Goal: Task Accomplishment & Management: Manage account settings

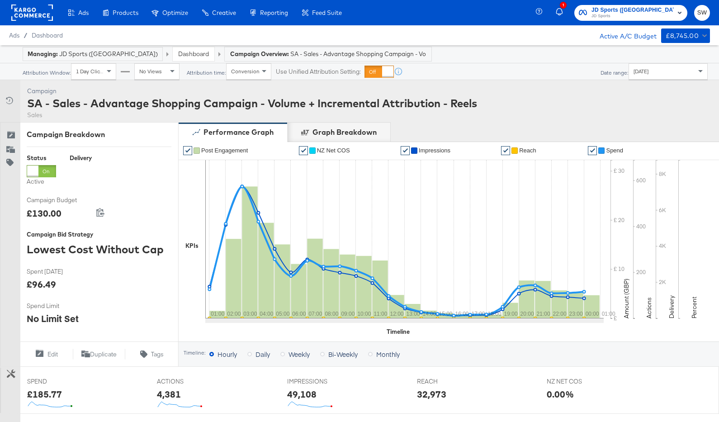
click at [641, 13] on span "JD Sports" at bounding box center [633, 16] width 82 height 7
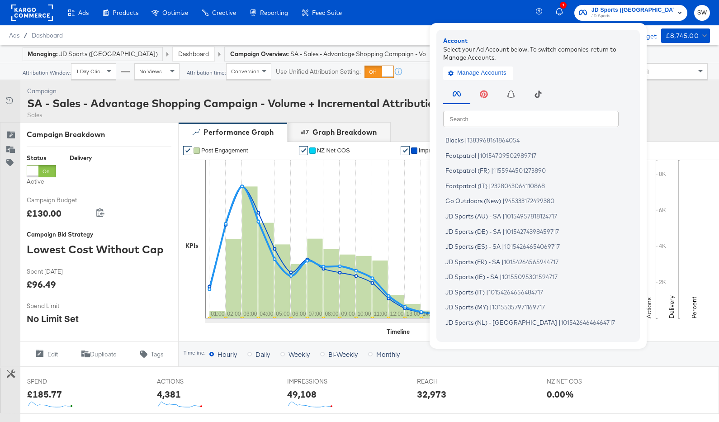
click at [540, 119] on input "text" at bounding box center [530, 118] width 175 height 16
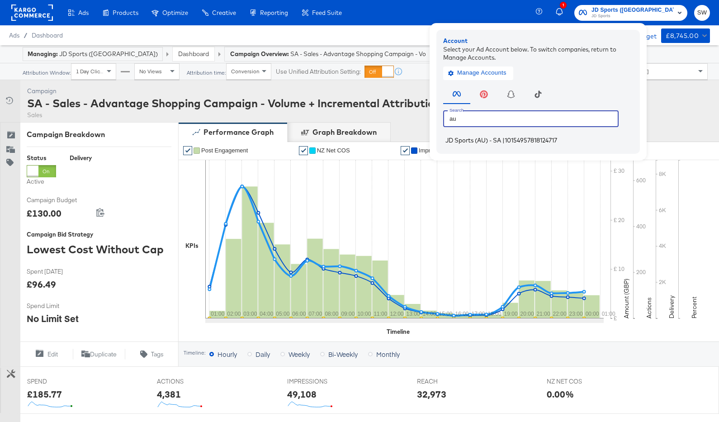
type input "au"
click at [501, 143] on span "JD Sports (AU) - SA" at bounding box center [473, 140] width 56 height 7
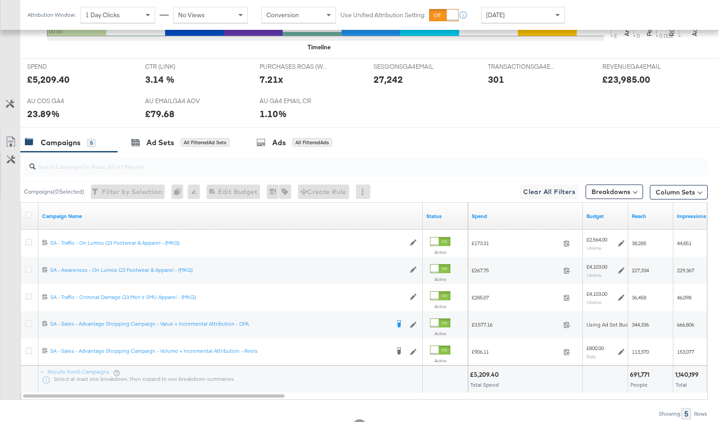
scroll to position [411, 0]
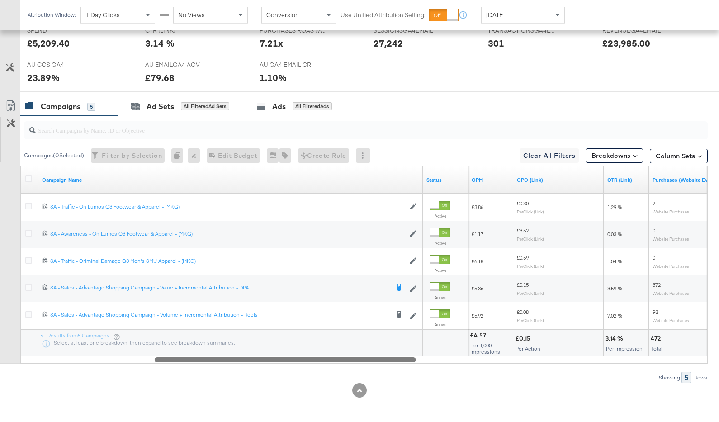
drag, startPoint x: 503, startPoint y: 359, endPoint x: 213, endPoint y: 376, distance: 290.9
click at [213, 376] on div "Campaigns ( 0 Selected) Filter by Selection Filter 0 campaigns 0 Rename 0 campa…" at bounding box center [354, 249] width 708 height 267
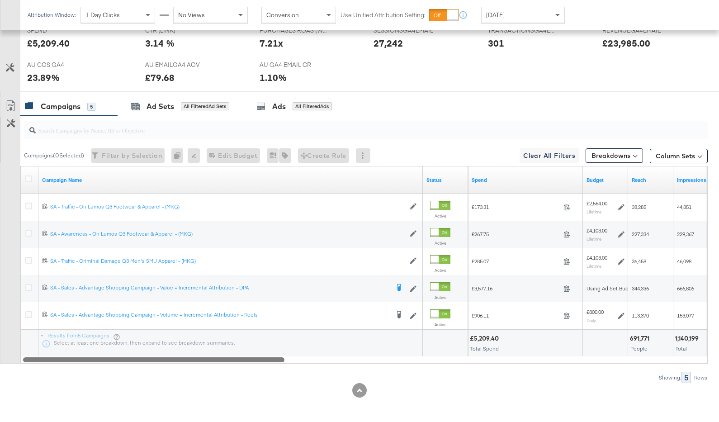
drag, startPoint x: 231, startPoint y: 361, endPoint x: 47, endPoint y: 365, distance: 183.7
click at [47, 365] on div "Campaigns ( 0 Selected) Filter by Selection Filter 0 campaigns 0 Rename 0 campa…" at bounding box center [354, 249] width 708 height 267
click at [524, 12] on div "[DATE]" at bounding box center [523, 14] width 83 height 15
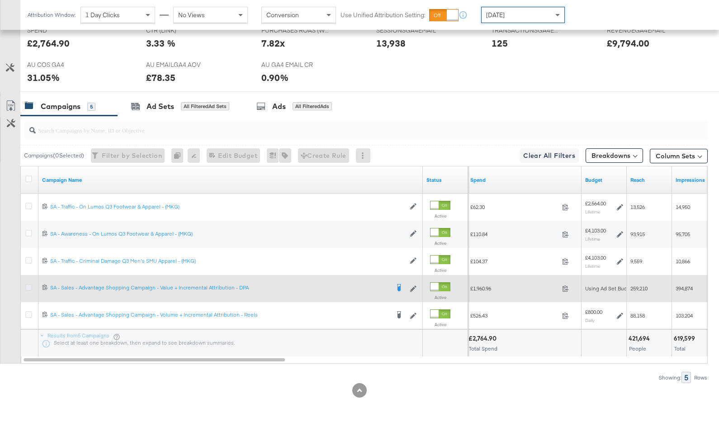
click at [27, 286] on icon at bounding box center [28, 287] width 7 height 7
click at [0, 0] on input "checkbox" at bounding box center [0, 0] width 0 height 0
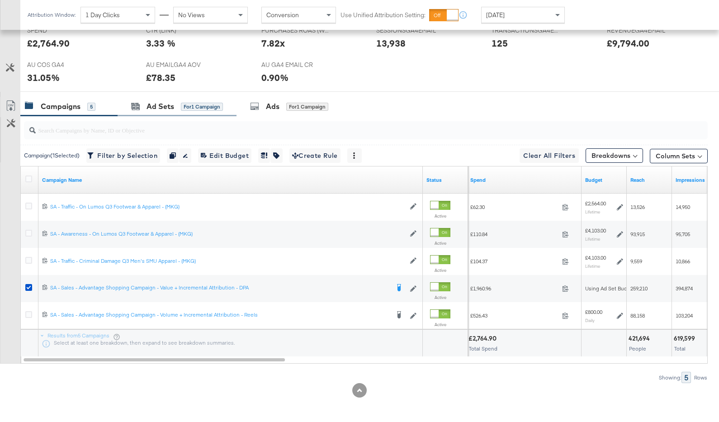
click at [177, 112] on div "Ad Sets for 1 Campaign" at bounding box center [177, 106] width 119 height 19
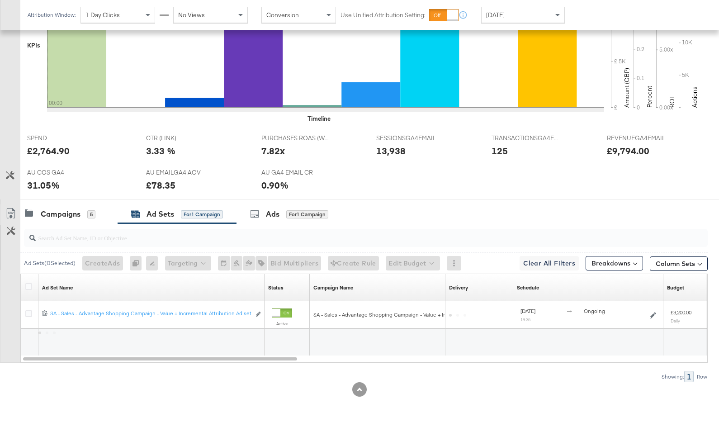
scroll to position [303, 0]
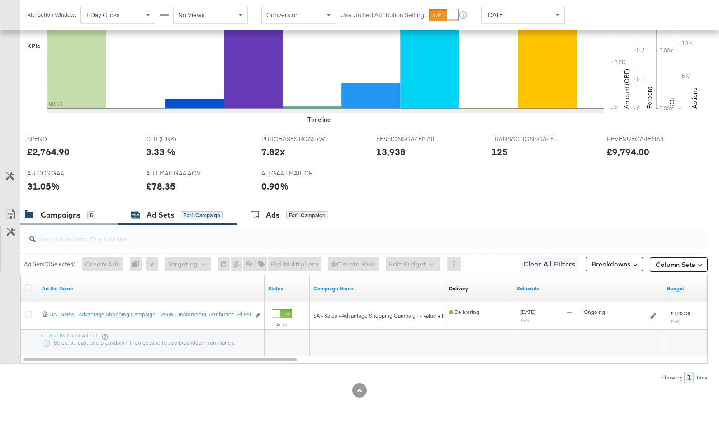
click at [87, 206] on div "Campaigns 5" at bounding box center [68, 214] width 97 height 19
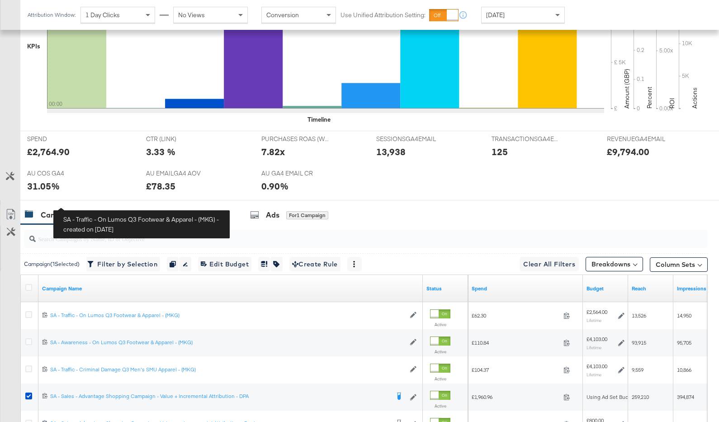
scroll to position [411, 0]
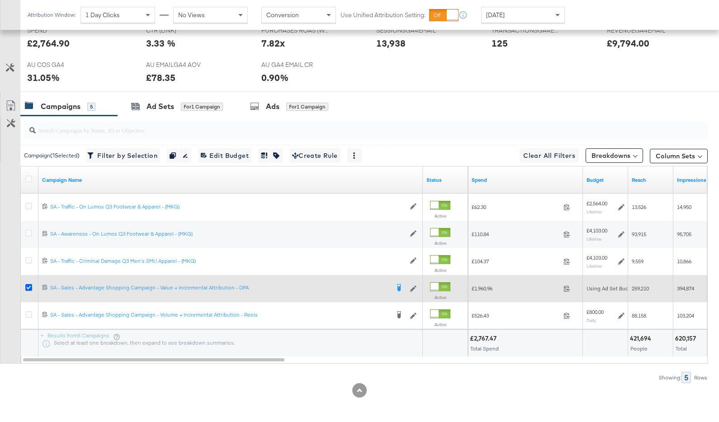
click at [28, 287] on icon at bounding box center [28, 287] width 7 height 7
click at [0, 0] on input "checkbox" at bounding box center [0, 0] width 0 height 0
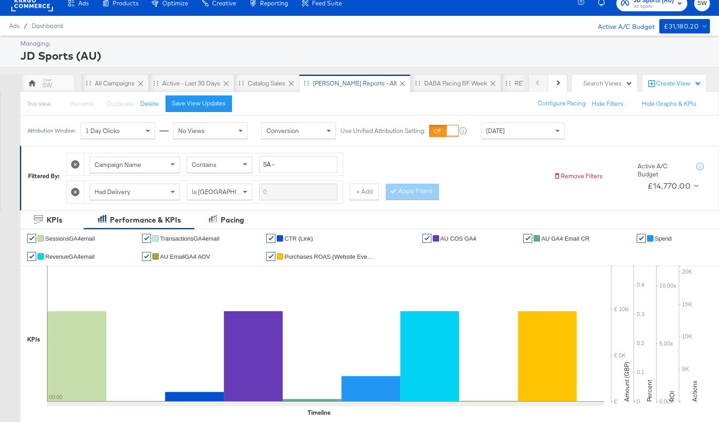
scroll to position [0, 0]
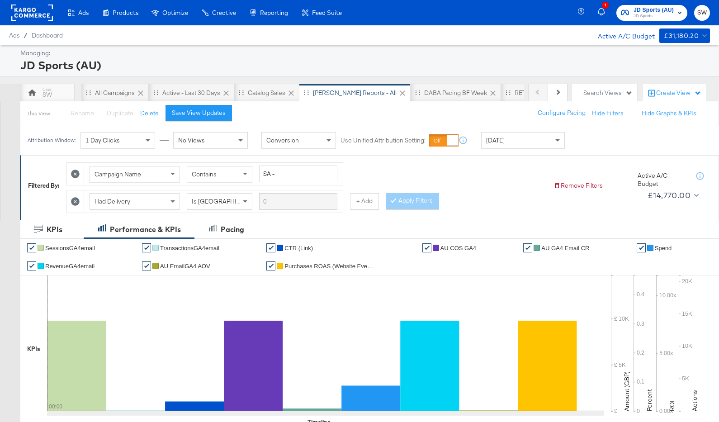
click at [642, 17] on span "JD Sports" at bounding box center [654, 16] width 40 height 7
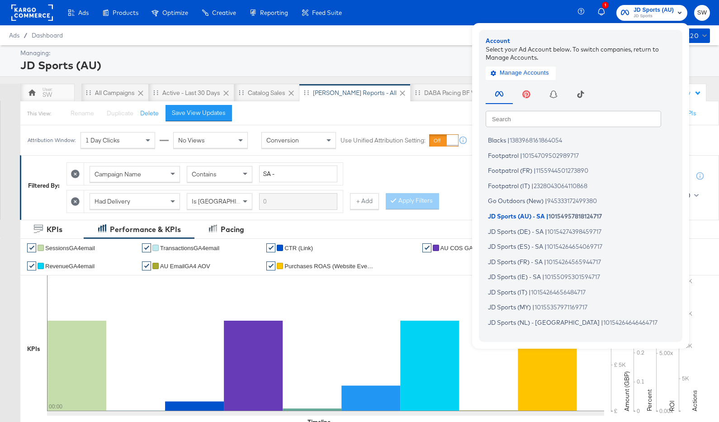
click at [585, 112] on input "text" at bounding box center [573, 118] width 175 height 16
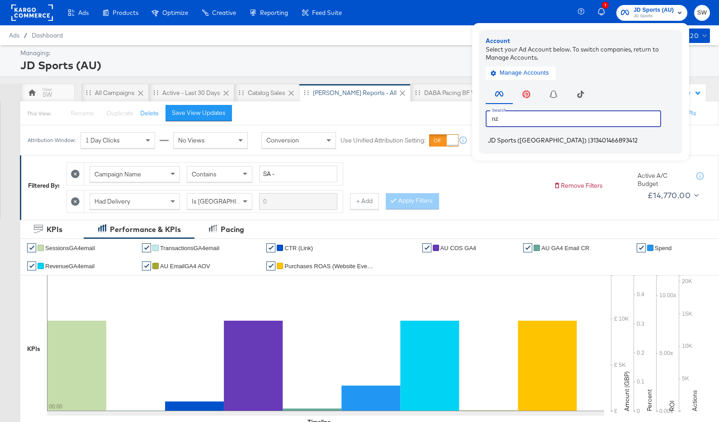
type input "nz"
click at [588, 139] on li "JD Sports (NZ) | 313401466893412" at bounding box center [583, 140] width 194 height 13
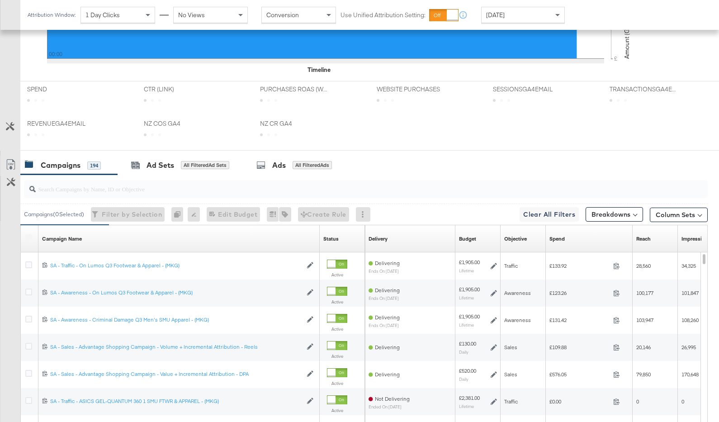
scroll to position [445, 0]
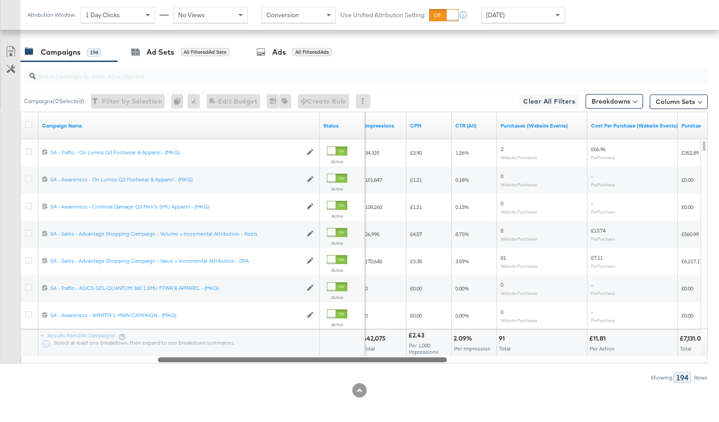
drag, startPoint x: 512, startPoint y: 360, endPoint x: 251, endPoint y: 364, distance: 260.5
click at [251, 364] on div "Campaigns ( 0 Selected) Filter by Selection Filter 0 campaigns 0 Rename 0 campa…" at bounding box center [354, 223] width 708 height 322
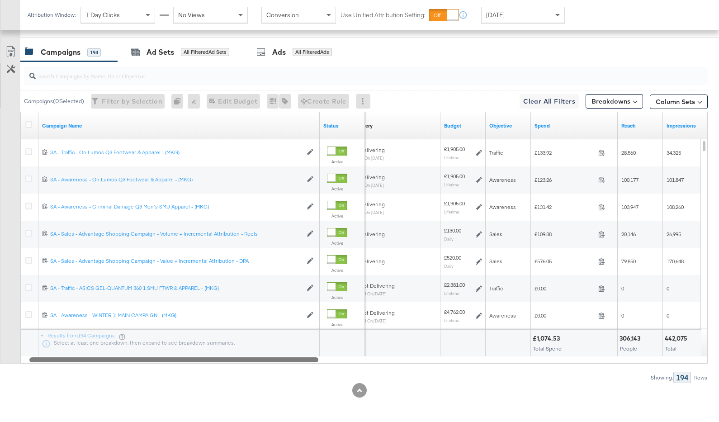
drag, startPoint x: 247, startPoint y: 357, endPoint x: 70, endPoint y: 364, distance: 177.4
click at [70, 364] on div "Campaigns ( 0 Selected) Filter by Selection Filter 0 campaigns 0 Rename 0 campa…" at bounding box center [354, 223] width 708 height 322
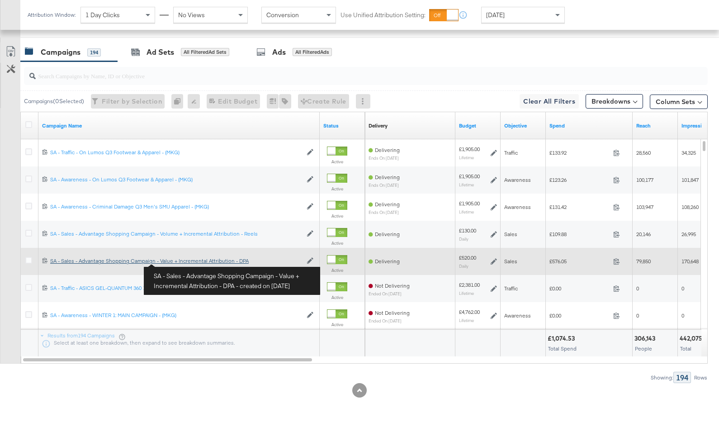
click at [178, 263] on div "SA - Sales - Advantage Shopping Campaign - Value + Incremental Attribution - DP…" at bounding box center [176, 260] width 252 height 7
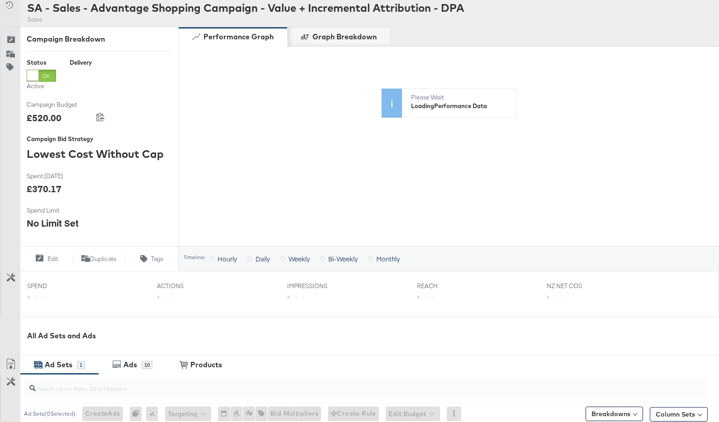
scroll to position [268, 0]
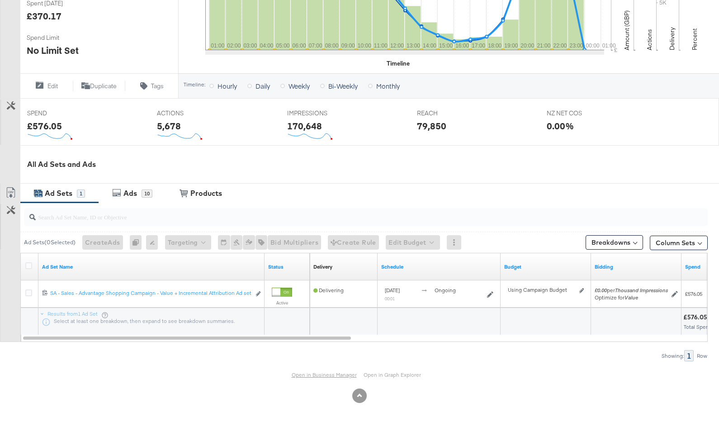
click at [335, 373] on link "Open in Business Manager" at bounding box center [324, 374] width 65 height 7
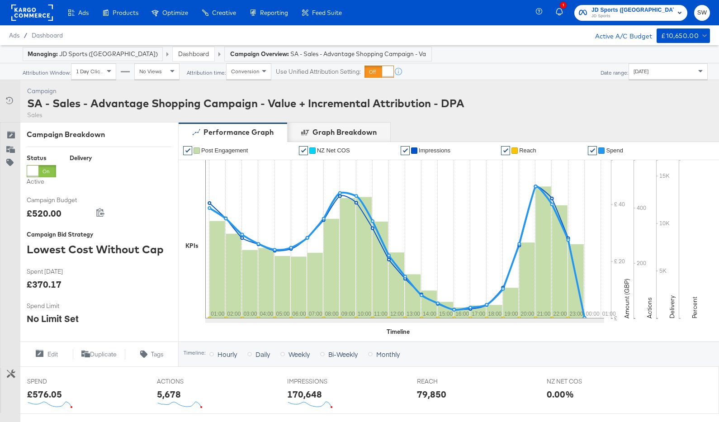
click at [178, 54] on link "Dashboard" at bounding box center [193, 54] width 31 height 8
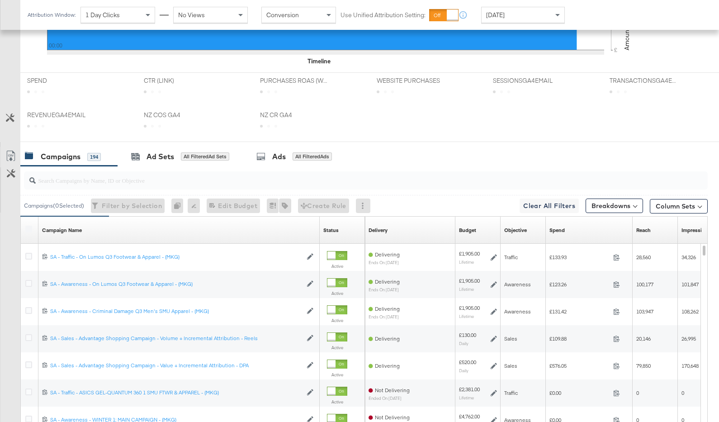
scroll to position [429, 0]
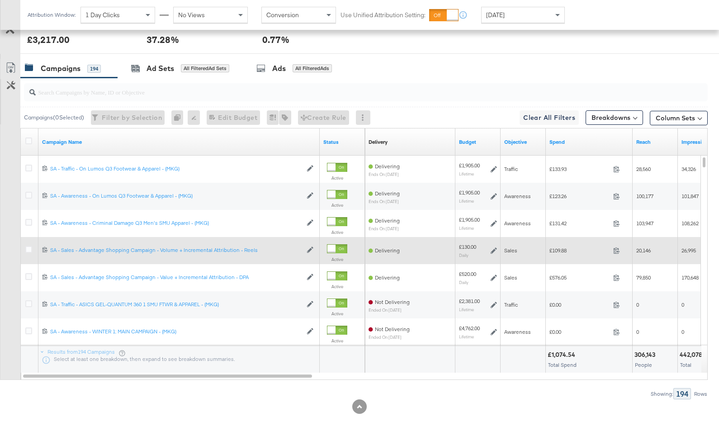
click at [494, 249] on icon at bounding box center [494, 250] width 6 height 6
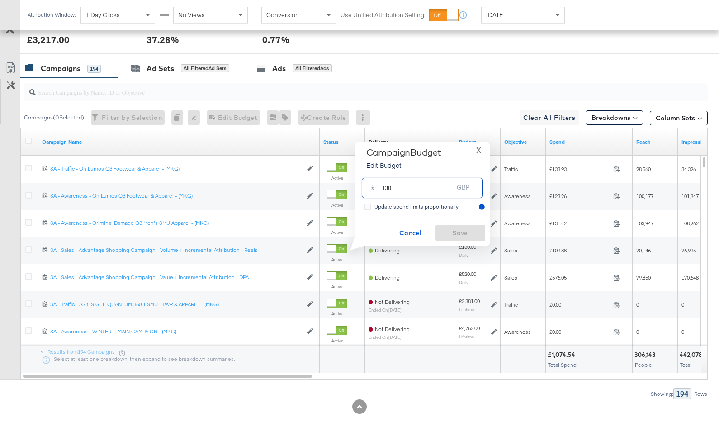
click at [388, 189] on input "130" at bounding box center [417, 184] width 71 height 19
type input "120"
click at [471, 236] on span "Save" at bounding box center [460, 232] width 43 height 11
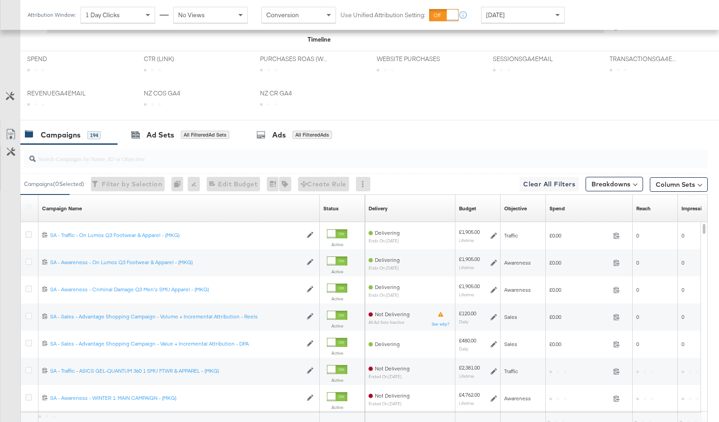
scroll to position [445, 0]
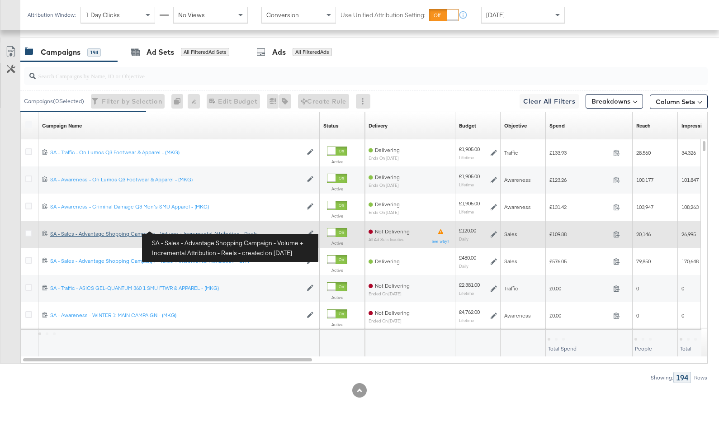
click at [160, 232] on div "SA - Sales - Advantage Shopping Campaign - Volume + Incremental Attribution - R…" at bounding box center [176, 233] width 252 height 7
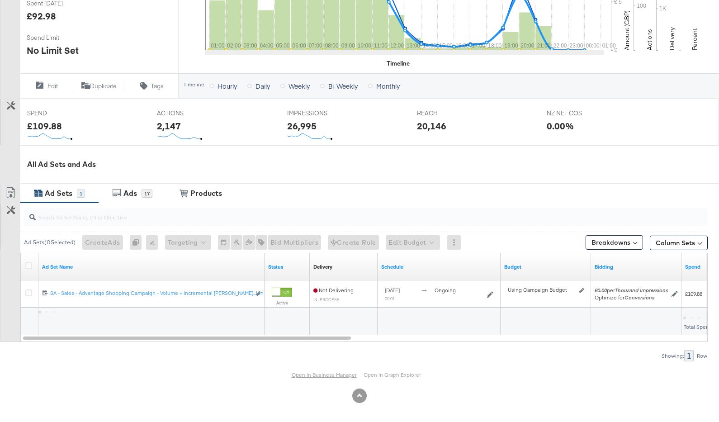
scroll to position [269, 0]
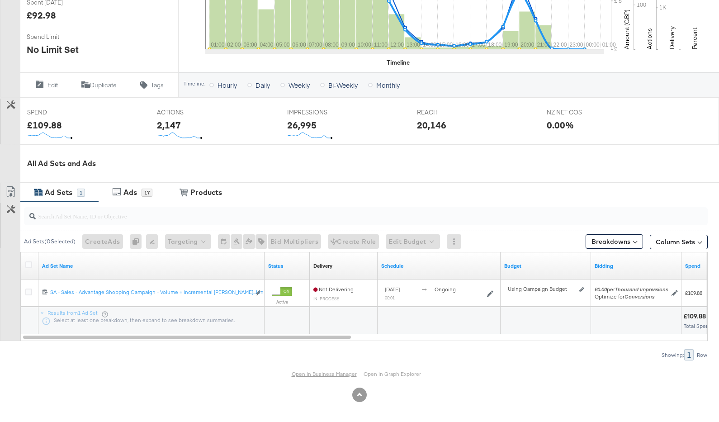
click at [315, 372] on link "Open in Business Manager" at bounding box center [324, 373] width 65 height 7
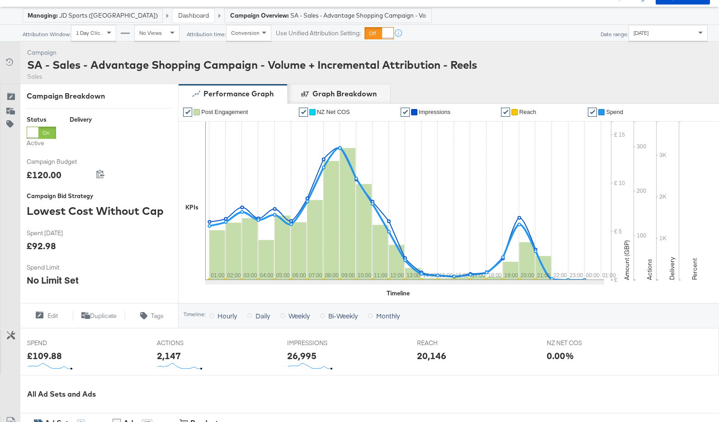
scroll to position [0, 0]
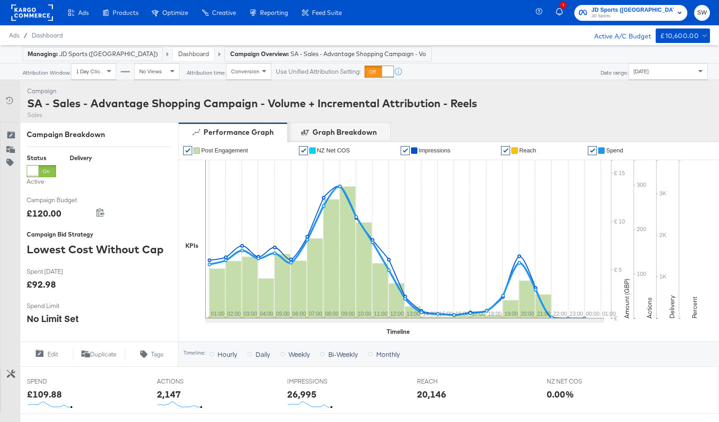
click at [178, 52] on link "Dashboard" at bounding box center [193, 54] width 31 height 8
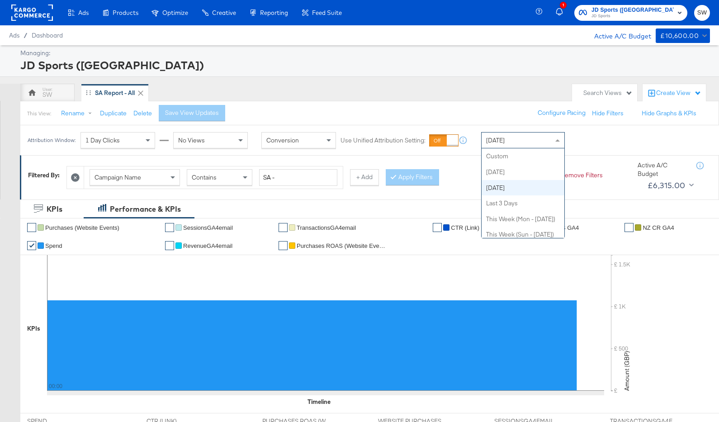
click at [522, 138] on div "[DATE]" at bounding box center [523, 140] width 83 height 15
click at [498, 106] on div "This View: Rename Duplicate Delete Save View Updates Configure Pacing Hide Filt…" at bounding box center [369, 113] width 699 height 24
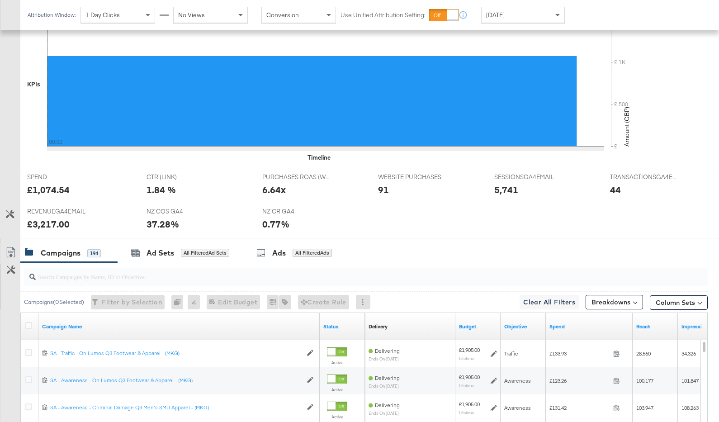
scroll to position [362, 0]
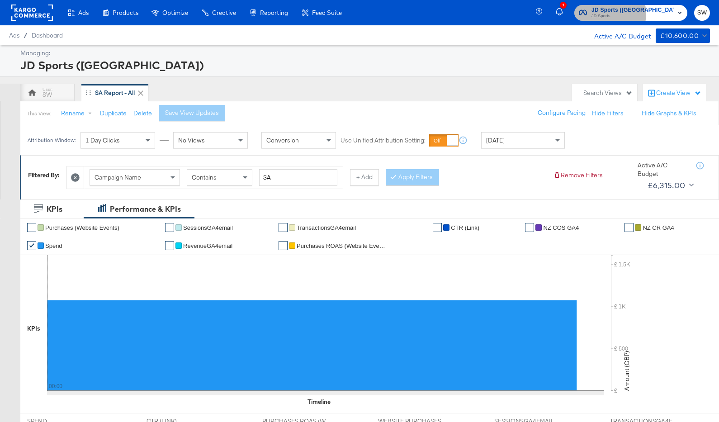
click at [649, 14] on span "JD Sports" at bounding box center [633, 16] width 82 height 7
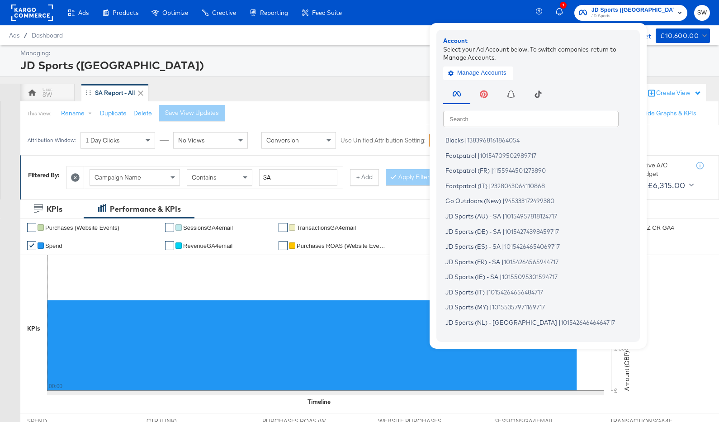
click at [572, 110] on div "Search Search Blacks | 1383968161864054 Footpatrol | 10154709502989717 Footpatr…" at bounding box center [540, 208] width 194 height 253
click at [574, 113] on input "text" at bounding box center [530, 118] width 175 height 16
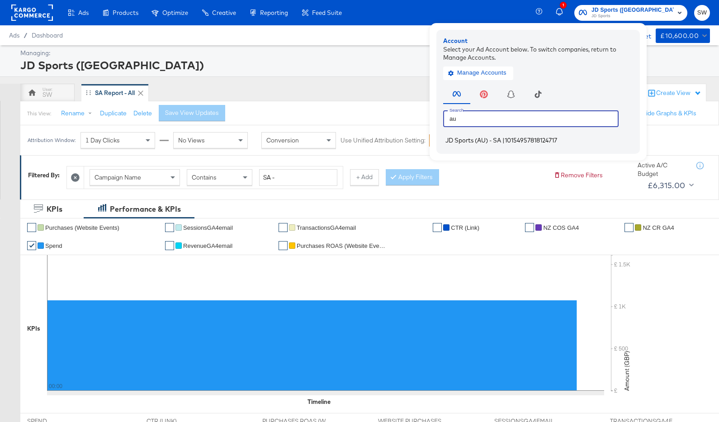
type input "au"
click at [583, 145] on li "JD Sports (AU) - SA | 10154957818124717" at bounding box center [540, 140] width 194 height 13
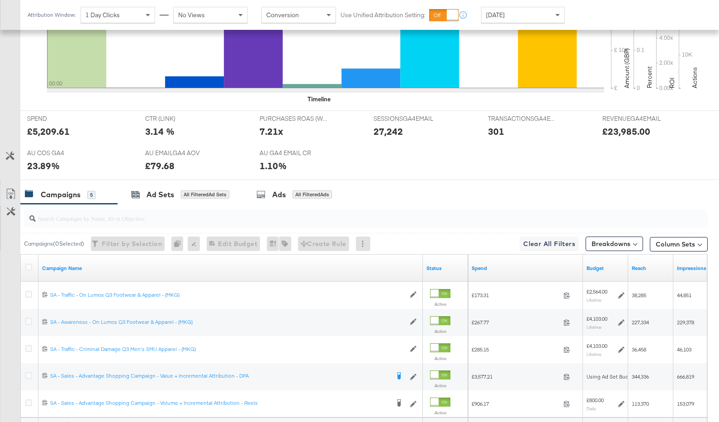
scroll to position [411, 0]
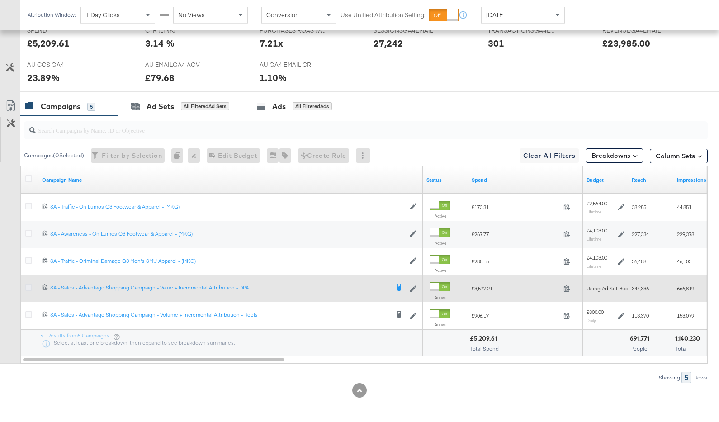
click at [28, 287] on icon at bounding box center [28, 287] width 7 height 7
click at [0, 0] on input "checkbox" at bounding box center [0, 0] width 0 height 0
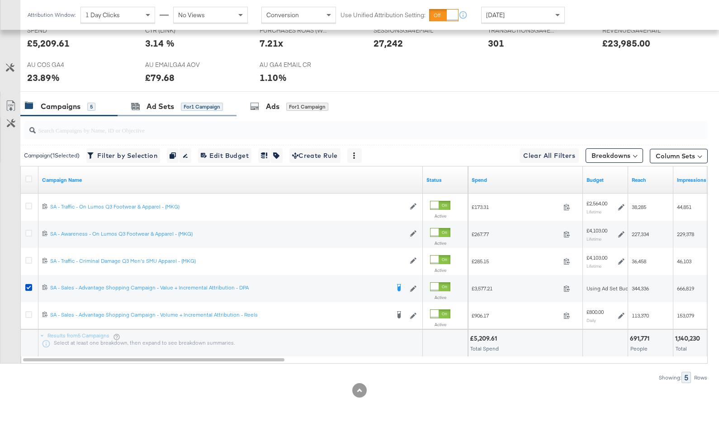
click at [178, 112] on div "Ad Sets for 1 Campaign" at bounding box center [177, 106] width 119 height 19
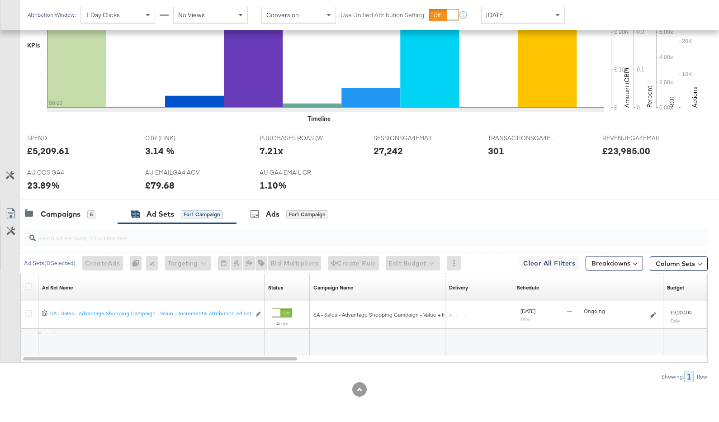
scroll to position [303, 0]
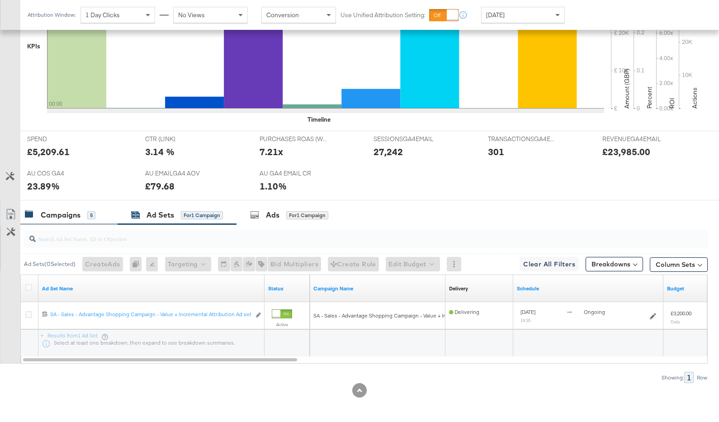
click at [75, 218] on div "Campaigns" at bounding box center [61, 215] width 40 height 10
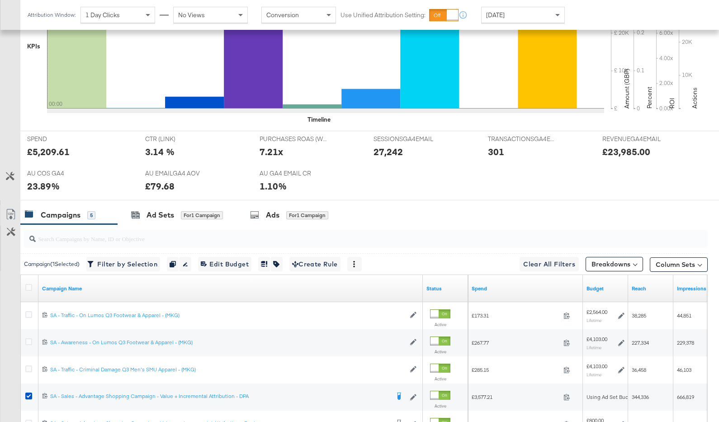
scroll to position [411, 0]
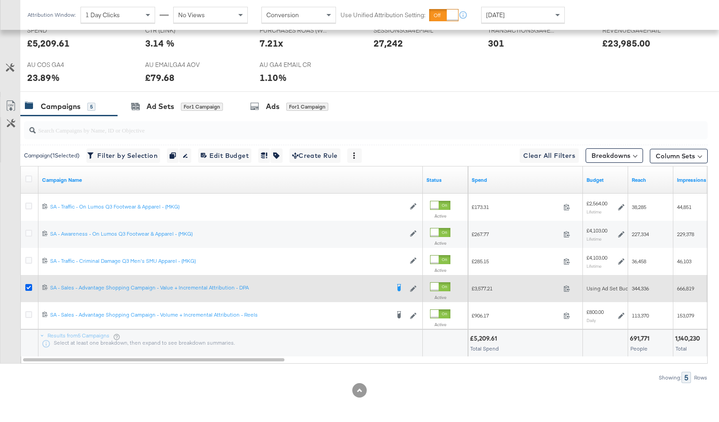
click at [30, 286] on icon at bounding box center [28, 287] width 7 height 7
click at [0, 0] on input "checkbox" at bounding box center [0, 0] width 0 height 0
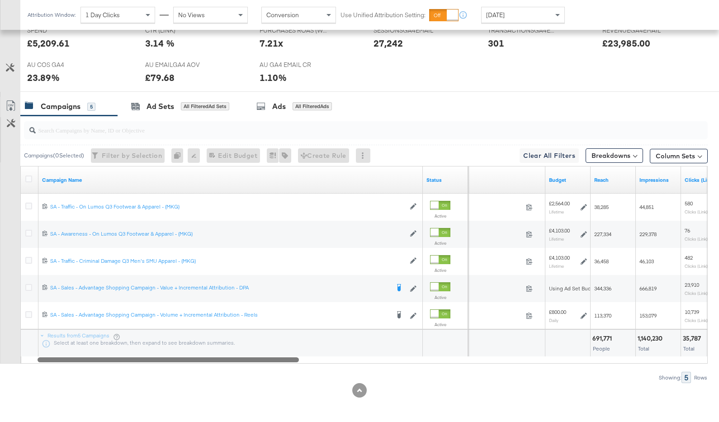
drag, startPoint x: 303, startPoint y: 359, endPoint x: 283, endPoint y: 360, distance: 20.8
click at [283, 360] on div at bounding box center [168, 359] width 261 height 8
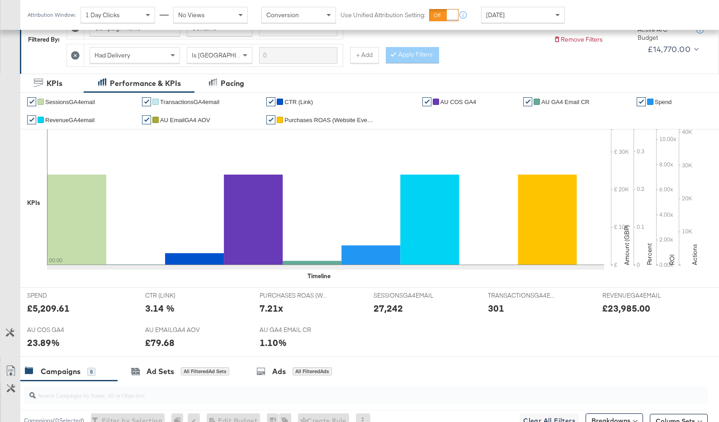
scroll to position [0, 0]
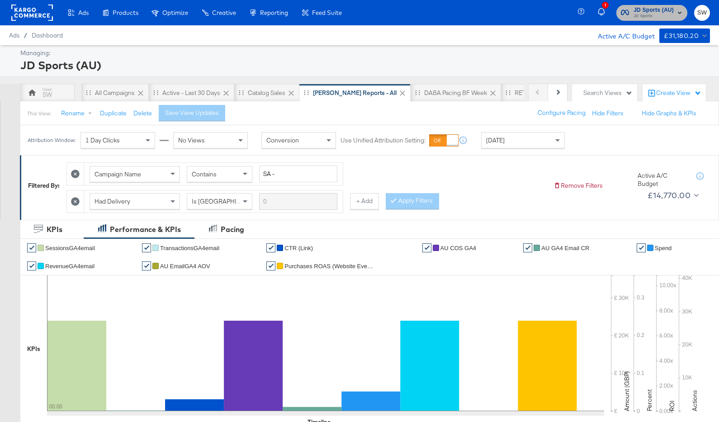
click at [659, 15] on span "JD Sports" at bounding box center [654, 16] width 40 height 7
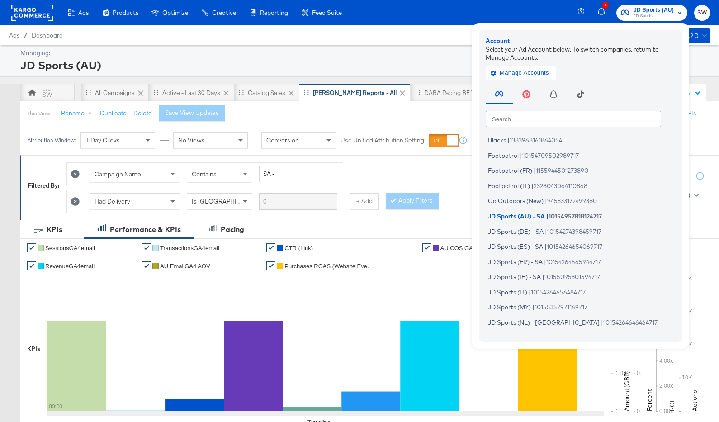
click at [450, 67] on div "JD Sports (AU)" at bounding box center [363, 64] width 687 height 15
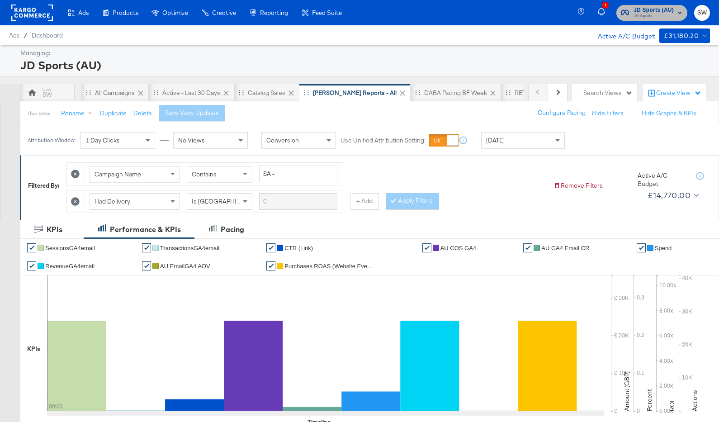
click at [651, 10] on span "JD Sports (AU)" at bounding box center [654, 9] width 40 height 9
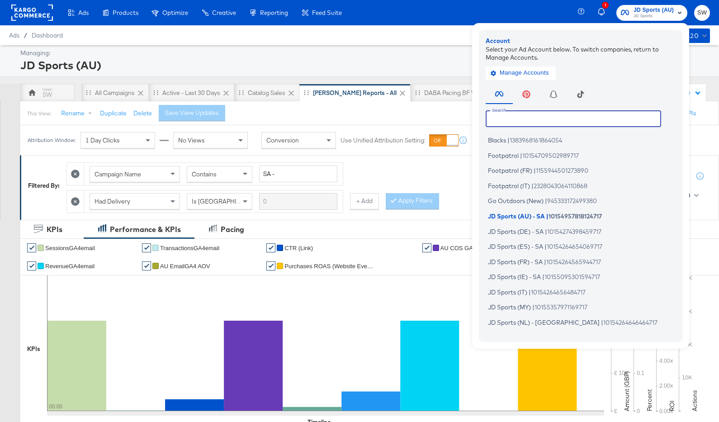
click at [548, 114] on input "text" at bounding box center [573, 118] width 175 height 16
click at [538, 142] on span "1383968161864054" at bounding box center [536, 140] width 52 height 7
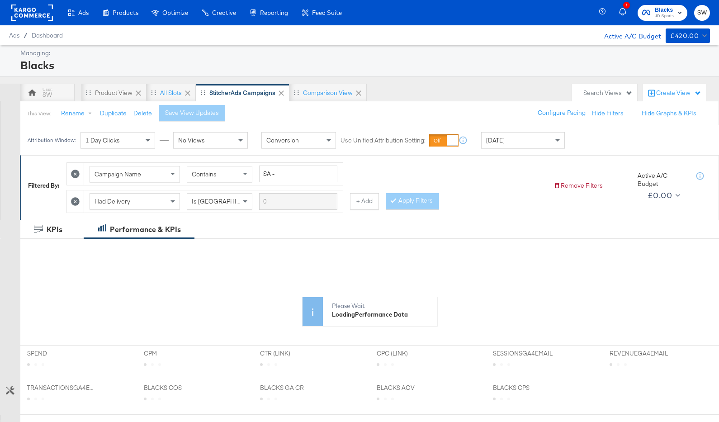
click at [507, 138] on div "[DATE]" at bounding box center [523, 140] width 83 height 15
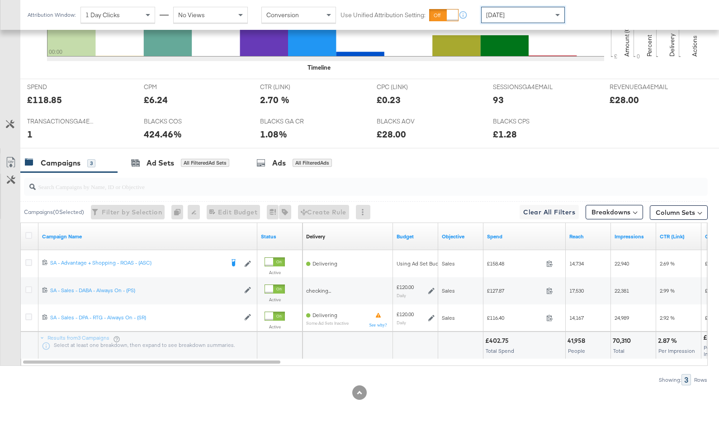
scroll to position [357, 0]
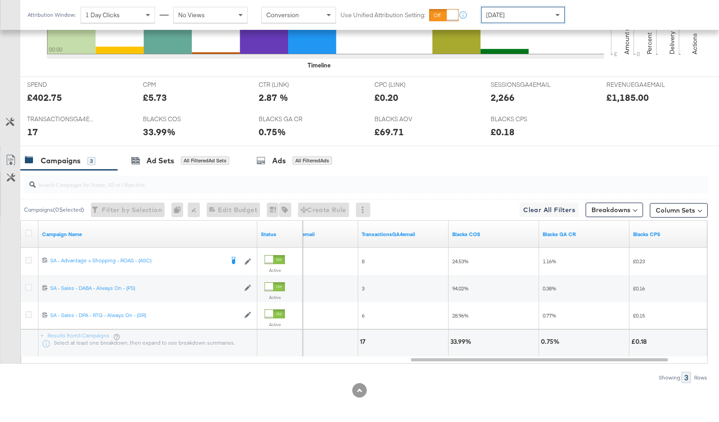
click at [524, 13] on div "[DATE]" at bounding box center [523, 14] width 83 height 15
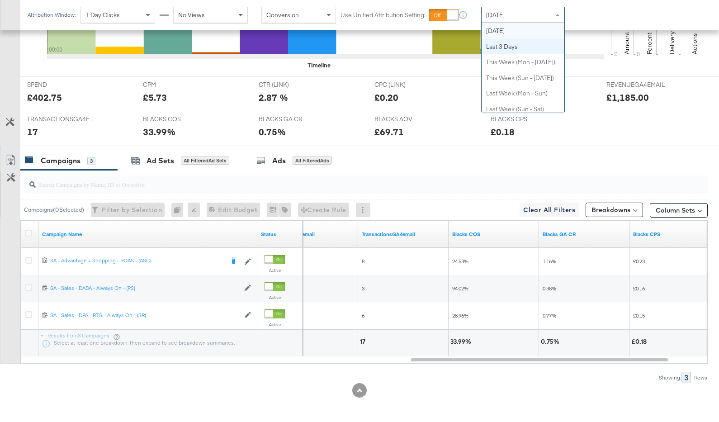
scroll to position [0, 0]
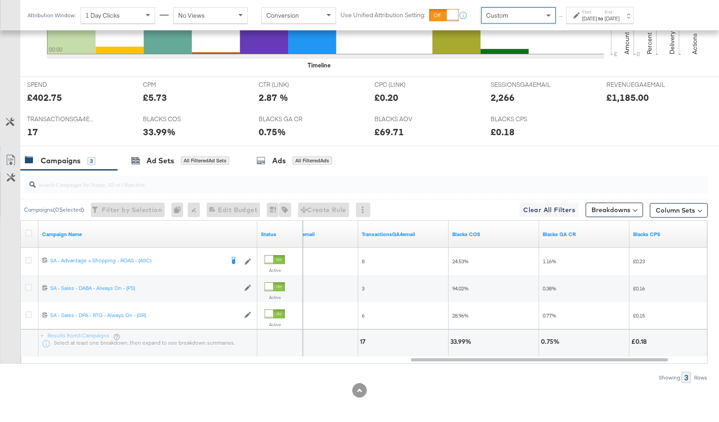
click at [574, 22] on div "Start: Sep 12th 2025 to End: Sep 12th 2025" at bounding box center [596, 15] width 46 height 13
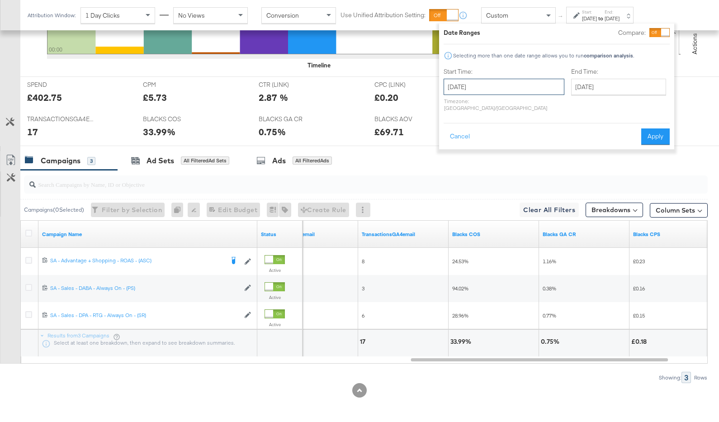
click at [505, 92] on input "[DATE]" at bounding box center [504, 87] width 121 height 16
click at [503, 142] on td "10" at bounding box center [500, 145] width 15 height 13
type input "[DATE]"
click at [589, 86] on input "[DATE]" at bounding box center [618, 87] width 95 height 16
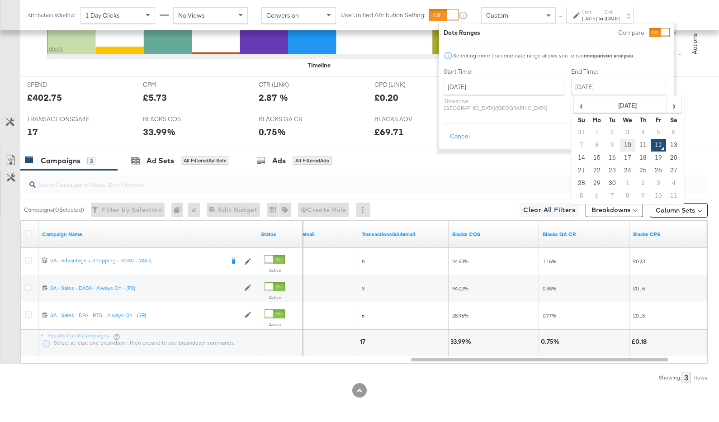
click at [620, 144] on td "10" at bounding box center [627, 145] width 15 height 13
type input "[DATE]"
click at [642, 131] on button "Apply" at bounding box center [655, 136] width 28 height 16
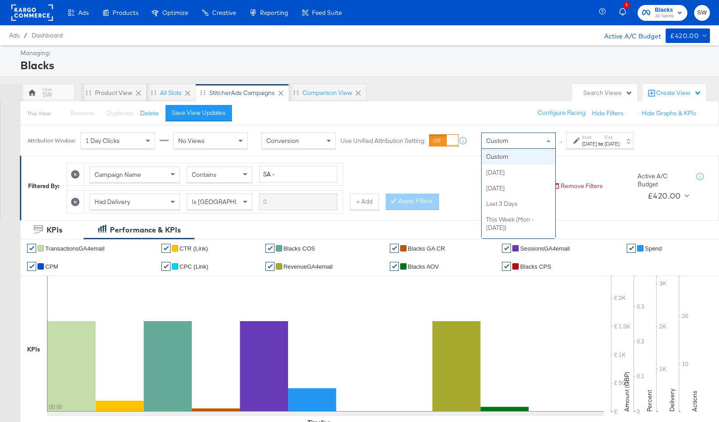
click at [537, 137] on div "Custom" at bounding box center [519, 140] width 74 height 15
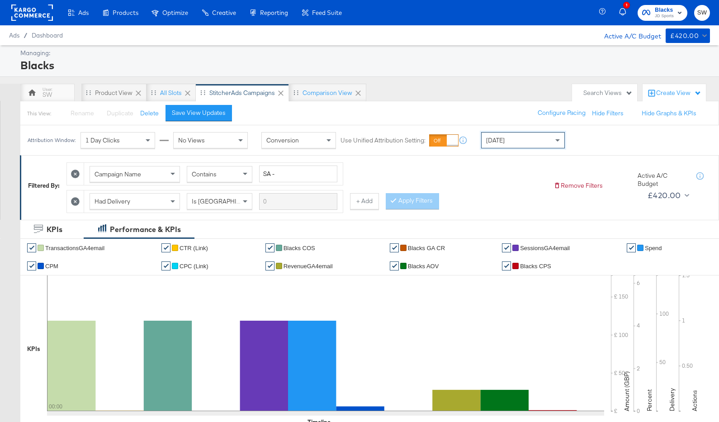
click at [672, 9] on span "Blacks" at bounding box center [664, 9] width 19 height 9
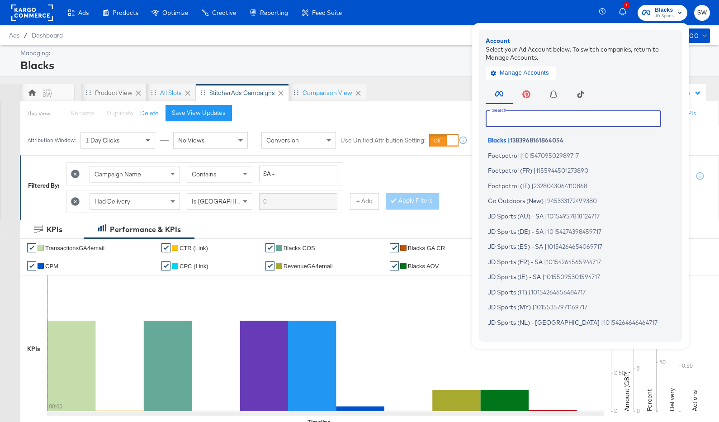
click at [580, 120] on input "text" at bounding box center [573, 118] width 175 height 16
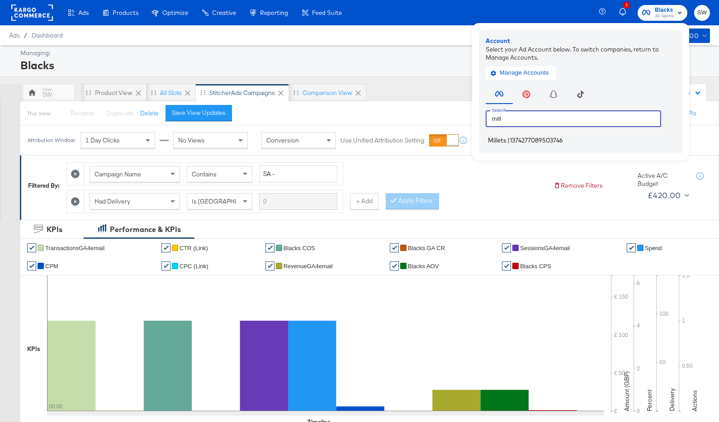
type input "mill"
click at [581, 138] on li "Millets | 1374277089503746" at bounding box center [583, 140] width 194 height 13
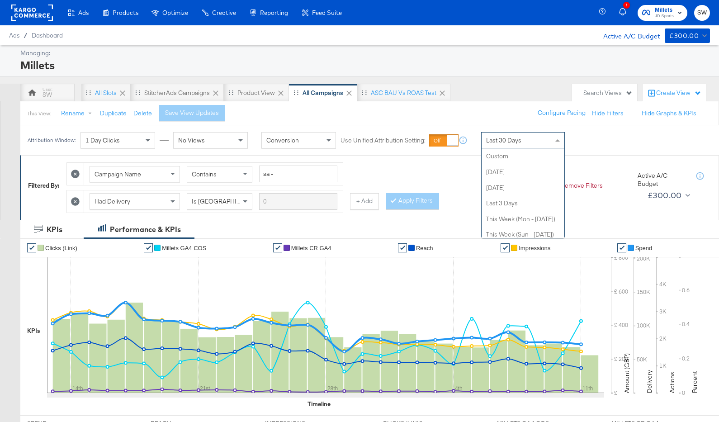
click at [506, 146] on div "Last 30 Days" at bounding box center [523, 140] width 83 height 15
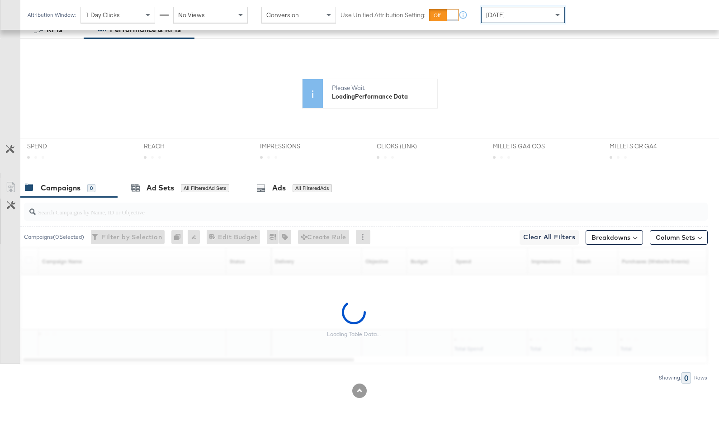
scroll to position [227, 0]
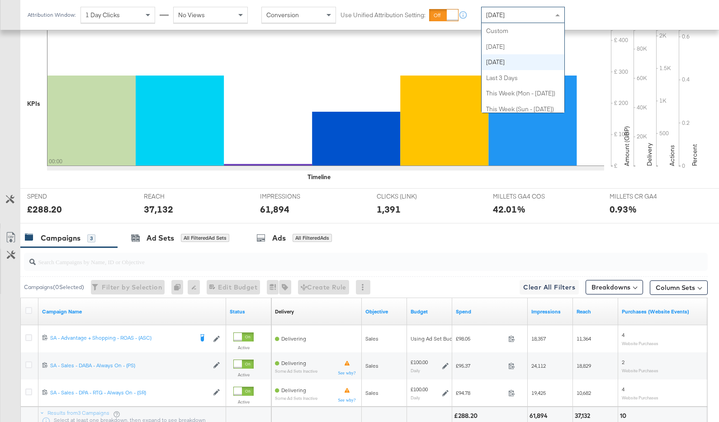
click at [528, 18] on div "[DATE]" at bounding box center [523, 14] width 83 height 15
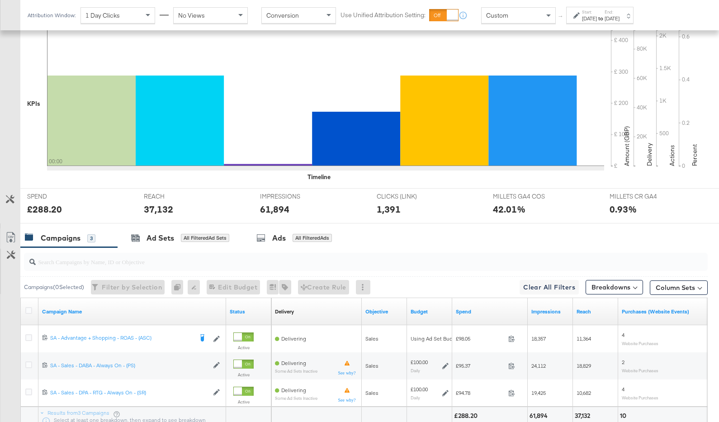
click at [581, 18] on div at bounding box center [577, 15] width 9 height 6
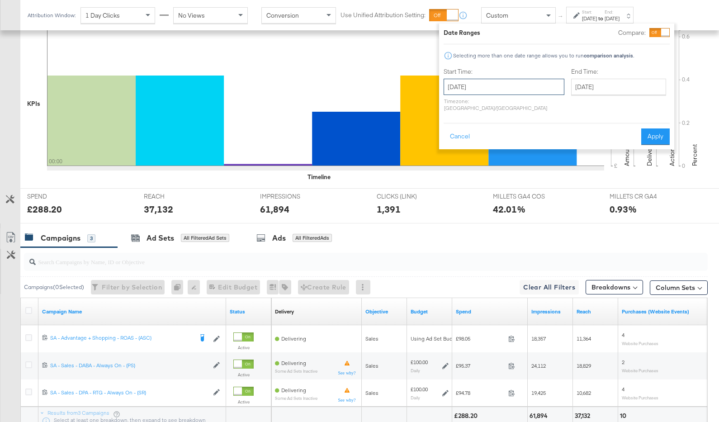
click at [505, 86] on input "[DATE]" at bounding box center [504, 87] width 121 height 16
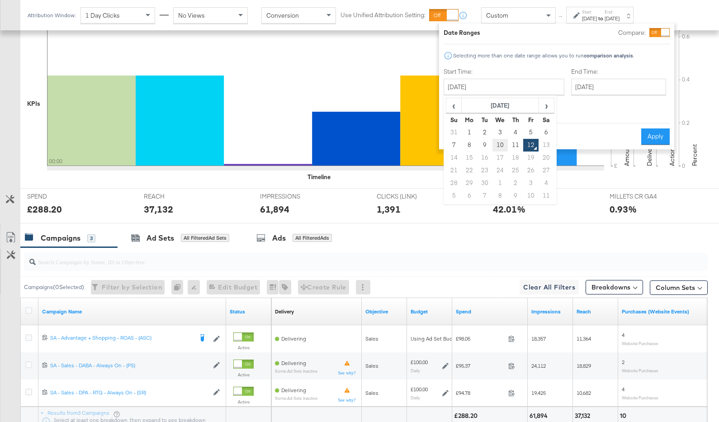
click at [506, 144] on td "10" at bounding box center [500, 145] width 15 height 13
type input "[DATE]"
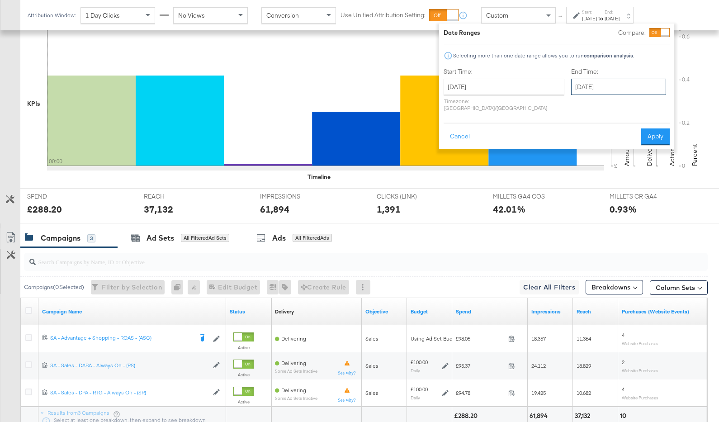
click at [598, 84] on input "[DATE]" at bounding box center [618, 87] width 95 height 16
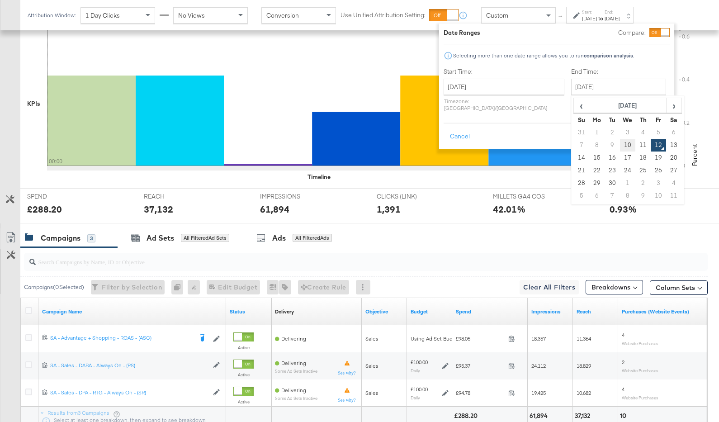
click at [620, 149] on td "10" at bounding box center [627, 145] width 15 height 13
type input "[DATE]"
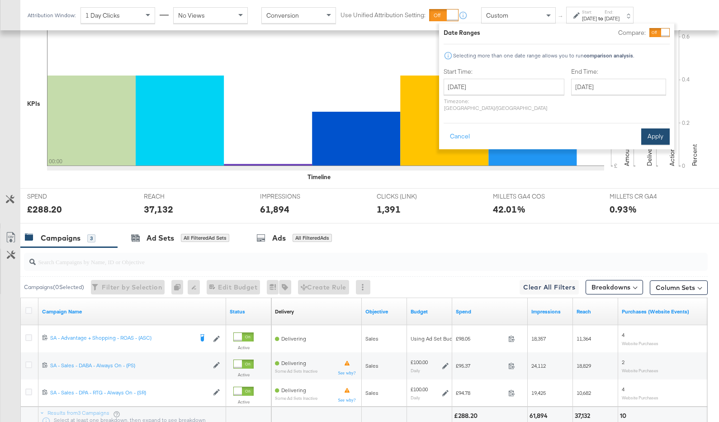
click at [652, 128] on button "Apply" at bounding box center [655, 136] width 28 height 16
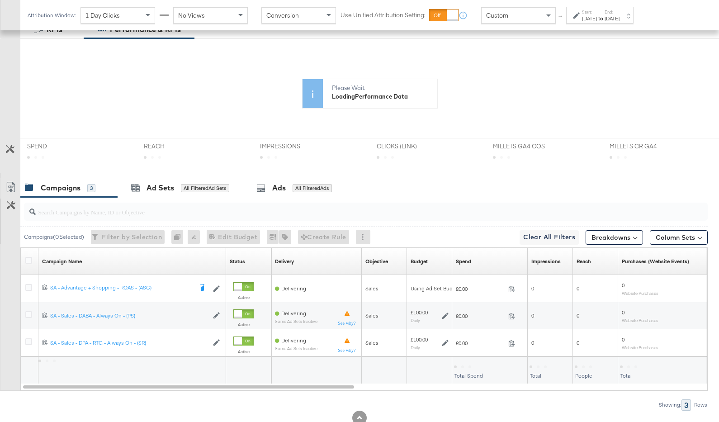
scroll to position [227, 0]
